Goal: Task Accomplishment & Management: Manage account settings

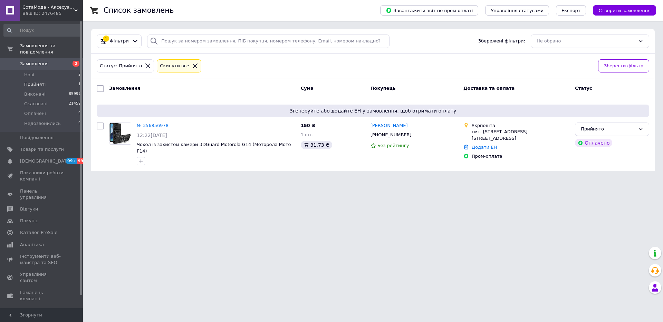
click at [192, 66] on icon at bounding box center [195, 66] width 6 height 6
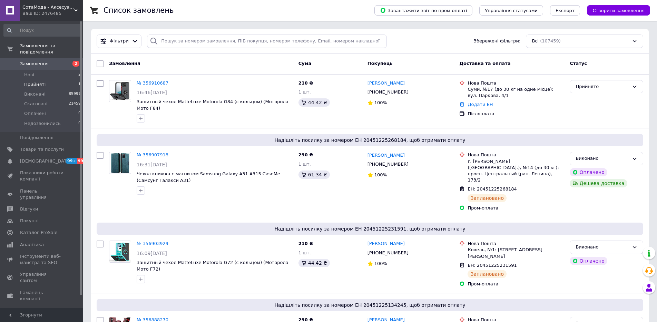
click at [42, 11] on div "Ваш ID: 2476485" at bounding box center [52, 13] width 60 height 6
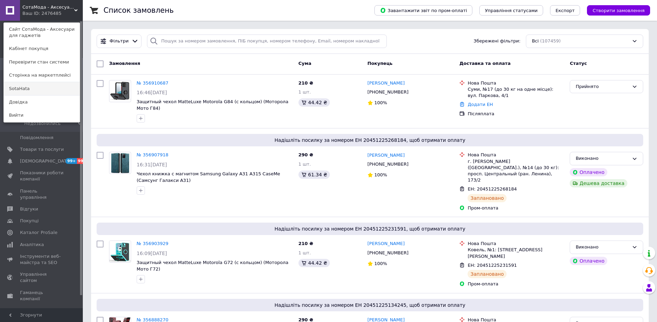
click at [32, 85] on link "SotaHata" at bounding box center [42, 88] width 76 height 13
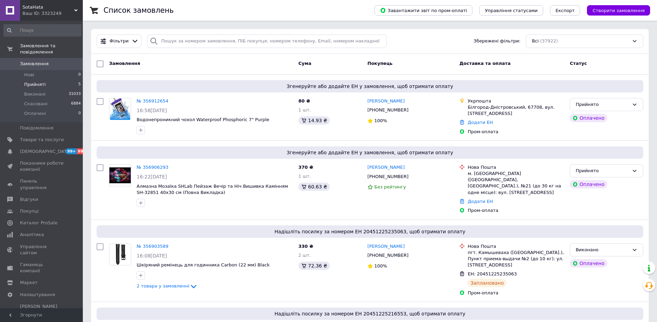
click at [62, 80] on li "Прийняті 5" at bounding box center [42, 85] width 85 height 10
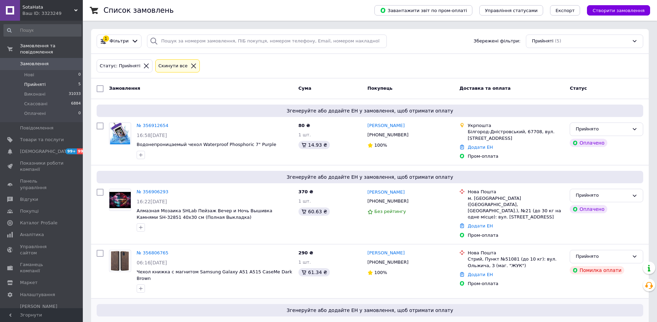
scroll to position [104, 0]
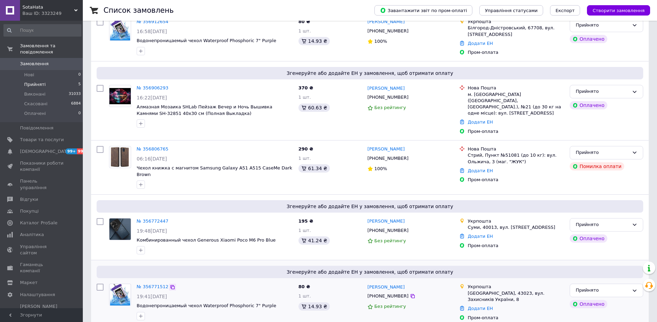
click at [171, 285] on icon at bounding box center [173, 288] width 6 height 6
click at [154, 284] on link "№ 356771512" at bounding box center [153, 286] width 32 height 5
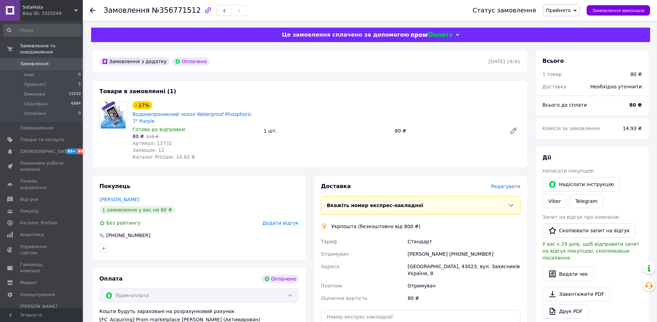
click at [506, 184] on span "Редагувати" at bounding box center [505, 187] width 29 height 6
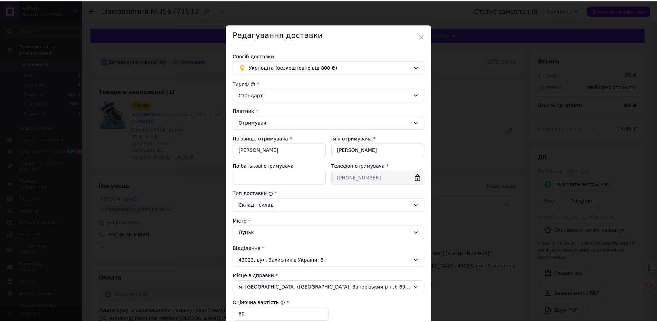
scroll to position [110, 0]
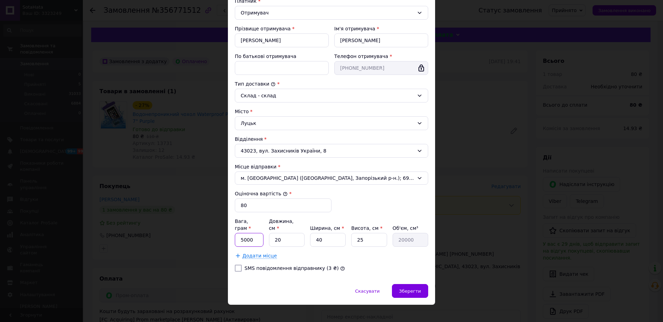
click at [248, 236] on input "5000" at bounding box center [249, 240] width 29 height 14
type input "5"
type input "85"
click at [282, 235] on input "20" at bounding box center [287, 240] width 36 height 14
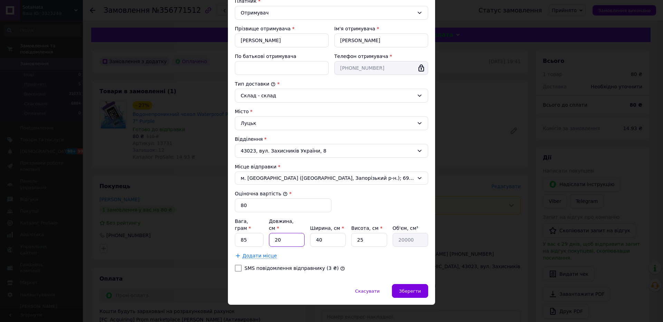
type input "2"
type input "2000"
type input "24"
type input "24000"
type input "24"
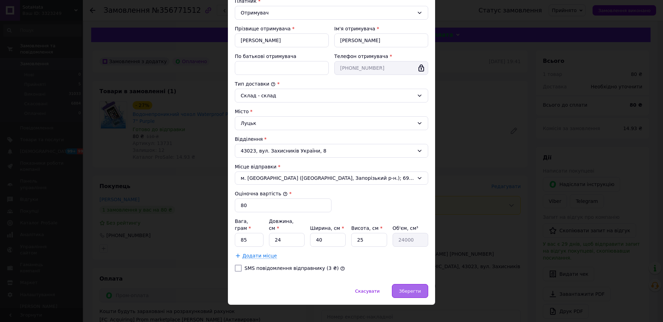
click at [417, 289] on span "Зберегти" at bounding box center [410, 291] width 22 height 5
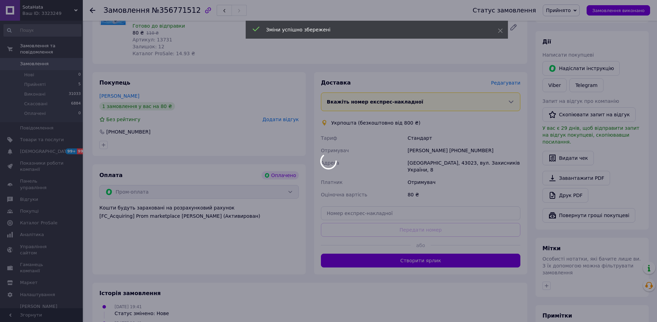
scroll to position [173, 0]
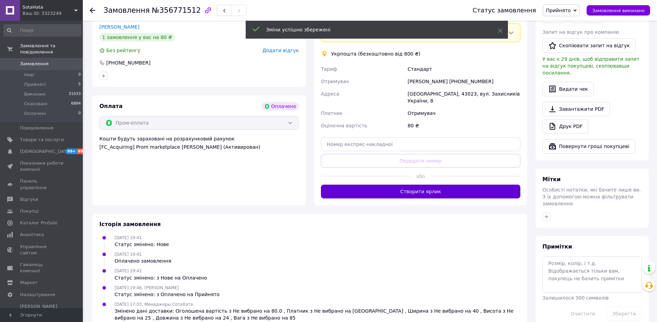
click at [416, 185] on button "Створити ярлик" at bounding box center [421, 192] width 200 height 14
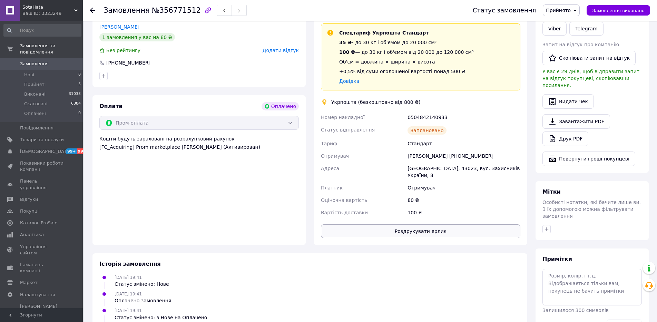
click at [389, 224] on button "Роздрукувати ярлик" at bounding box center [421, 231] width 200 height 14
click at [419, 113] on div "0504842140933" at bounding box center [464, 117] width 116 height 12
copy div "0504842140933"
drag, startPoint x: 637, startPoint y: 14, endPoint x: 463, endPoint y: 55, distance: 179.4
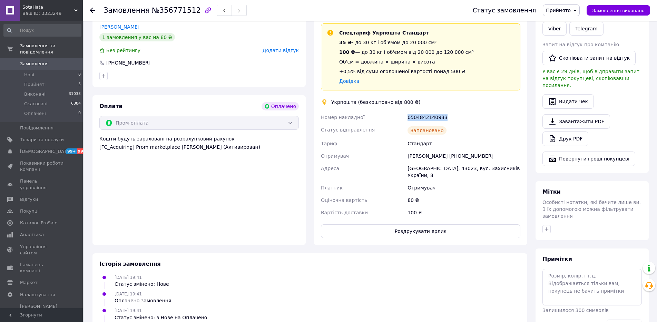
click at [636, 14] on button "Замовлення виконано" at bounding box center [619, 10] width 64 height 10
click at [93, 12] on icon at bounding box center [93, 11] width 6 height 6
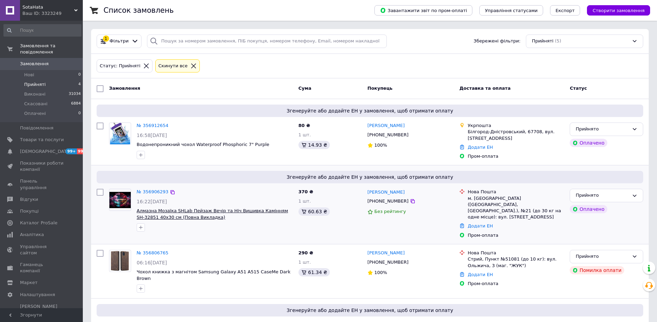
scroll to position [38, 0]
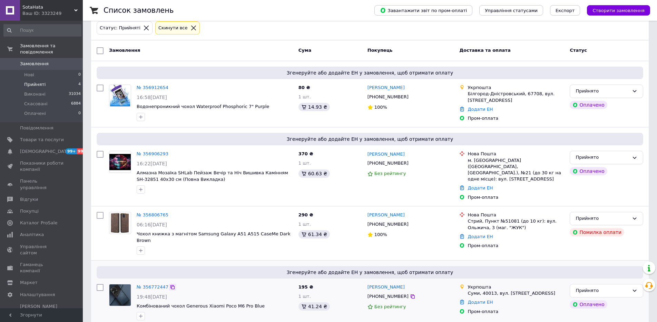
click at [171, 285] on icon at bounding box center [173, 287] width 4 height 4
click at [150, 285] on link "№ 356772447" at bounding box center [153, 287] width 32 height 5
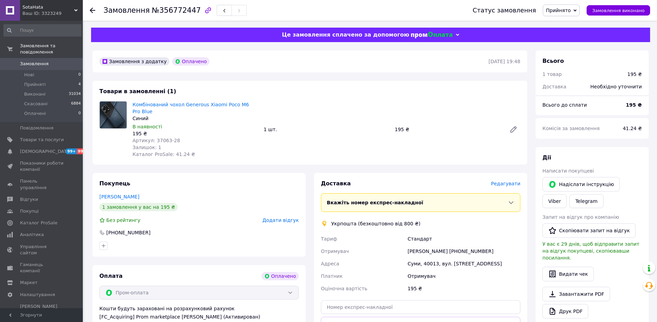
click at [509, 181] on span "Редагувати" at bounding box center [505, 184] width 29 height 6
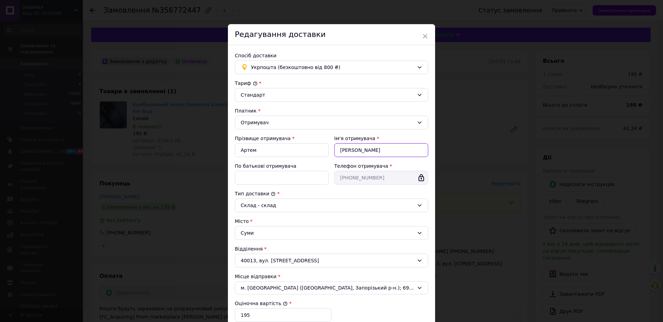
click at [352, 149] on input "[PERSON_NAME]" at bounding box center [381, 150] width 94 height 14
click at [265, 150] on input "Артем" at bounding box center [282, 150] width 94 height 14
click at [243, 175] on input "По батькові отримувача" at bounding box center [282, 178] width 94 height 14
paste input "[PERSON_NAME]"
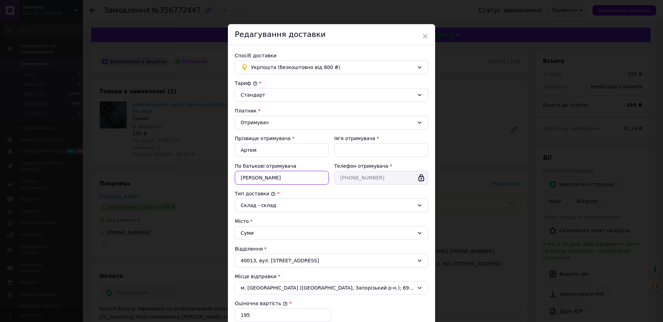
type input "[PERSON_NAME]"
click at [244, 147] on input "Артем" at bounding box center [282, 150] width 94 height 14
click at [352, 150] on input "Ім'я отримувача" at bounding box center [381, 150] width 94 height 14
paste input "Артем"
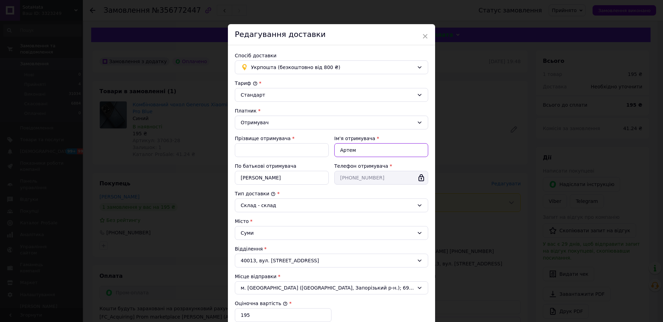
type input "Артем"
click at [255, 176] on input "[PERSON_NAME]" at bounding box center [282, 178] width 94 height 14
click at [248, 149] on input "Прізвище отримувача" at bounding box center [282, 150] width 94 height 14
paste input "[PERSON_NAME]"
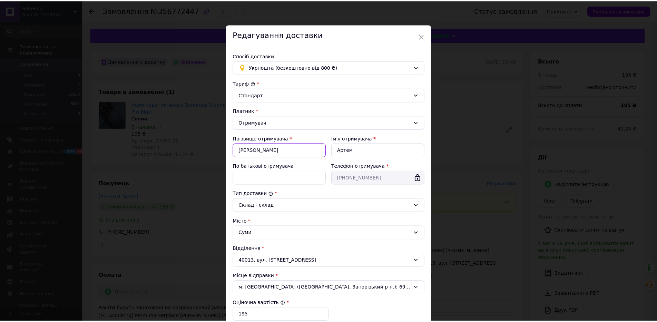
scroll to position [110, 0]
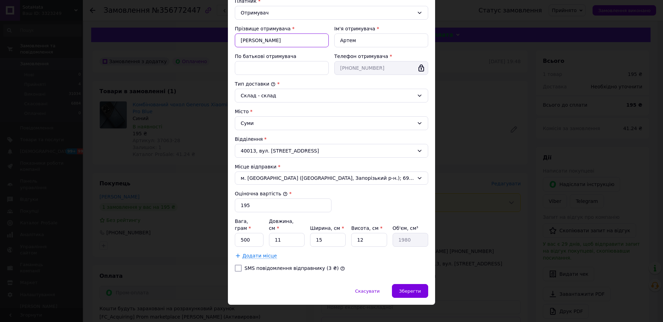
type input "[PERSON_NAME]"
click at [249, 235] on input "500" at bounding box center [249, 240] width 29 height 14
type input "54"
click at [285, 235] on input "11" at bounding box center [287, 240] width 36 height 14
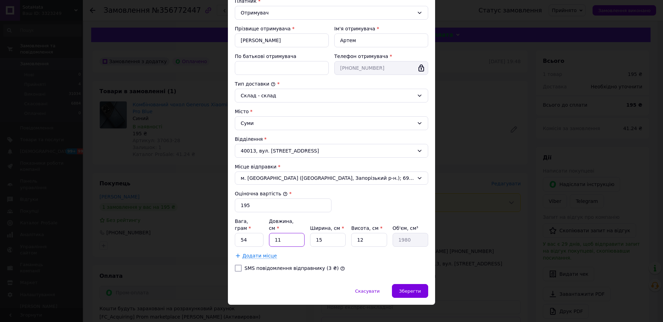
click at [285, 235] on input "11" at bounding box center [287, 240] width 36 height 14
type input "2"
type input "360"
type input "24"
type input "4320"
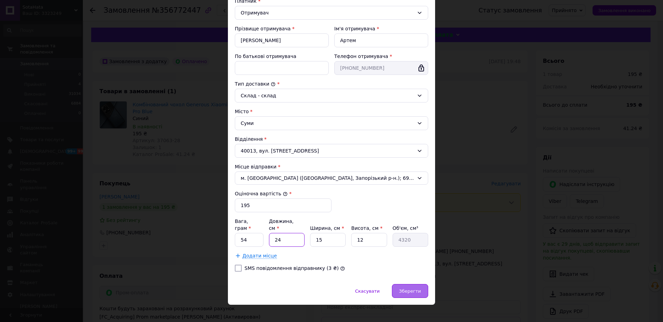
type input "24"
click at [411, 288] on div "Зберегти" at bounding box center [410, 291] width 36 height 14
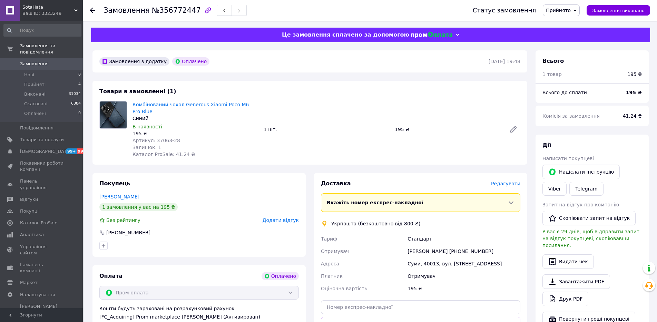
scroll to position [104, 0]
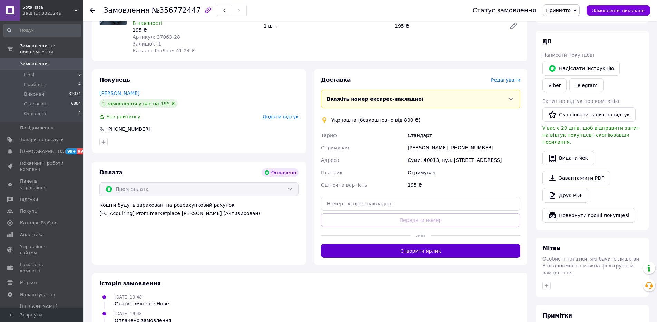
click at [408, 244] on button "Створити ярлик" at bounding box center [421, 251] width 200 height 14
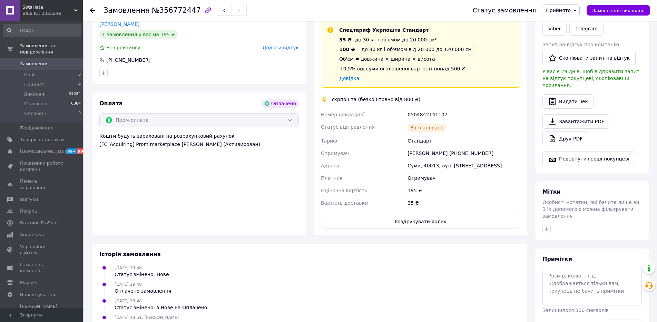
scroll to position [210, 0]
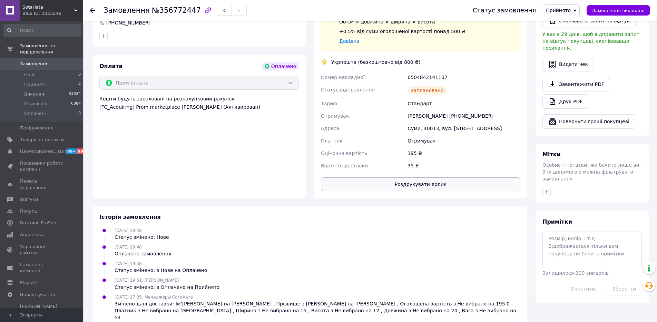
click at [411, 177] on button "Роздрукувати ярлик" at bounding box center [421, 184] width 200 height 14
click at [427, 71] on div "0504842141107" at bounding box center [464, 77] width 116 height 12
copy div "0504842141107"
click at [626, 13] on button "Замовлення виконано" at bounding box center [619, 10] width 64 height 10
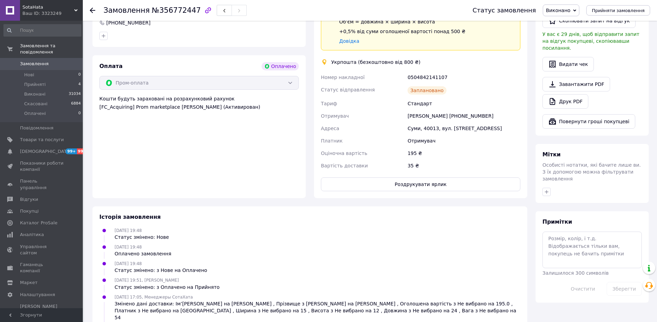
click at [92, 9] on icon at bounding box center [93, 11] width 6 height 6
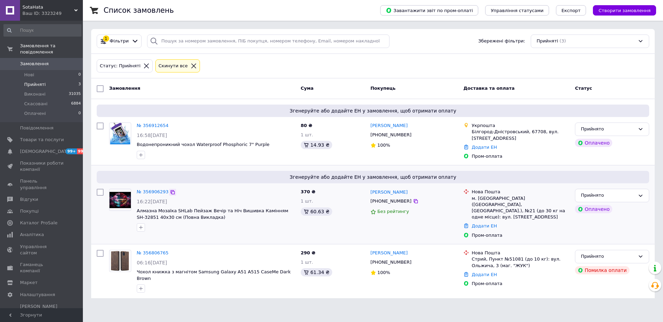
click at [171, 191] on icon at bounding box center [173, 193] width 6 height 6
click at [171, 123] on icon at bounding box center [173, 126] width 6 height 6
